Goal: Task Accomplishment & Management: Manage account settings

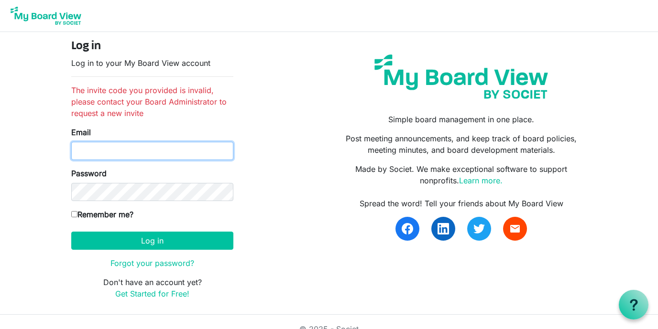
click at [137, 156] on input "Email" at bounding box center [152, 151] width 162 height 18
type input "emalloy@miu.edu"
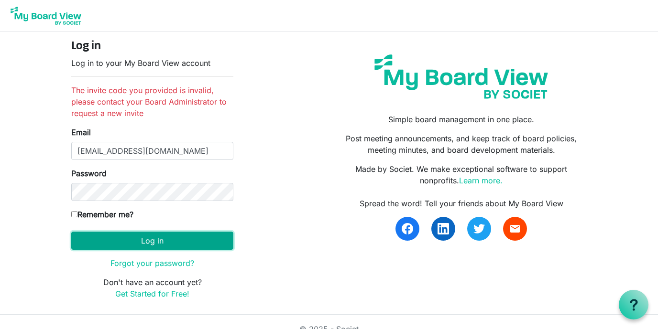
click at [127, 237] on button "Log in" at bounding box center [152, 241] width 162 height 18
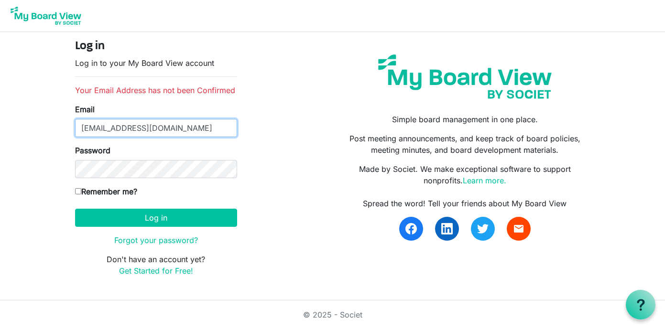
click at [155, 128] on input "emalloy@miu.edu" at bounding box center [156, 128] width 162 height 18
type input "[EMAIL_ADDRESS][DOMAIN_NAME]"
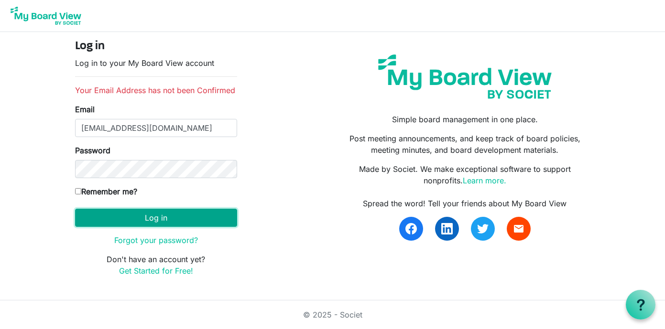
click at [122, 218] on button "Log in" at bounding box center [156, 218] width 162 height 18
